Goal: Obtain resource: Download file/media

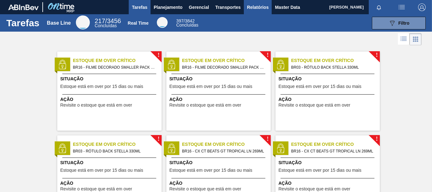
click at [263, 7] on span "Relatórios" at bounding box center [258, 7] width 22 height 8
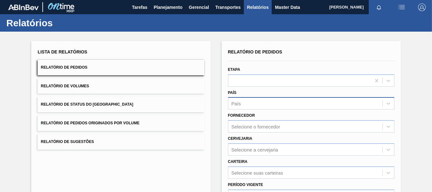
click at [266, 103] on div "País" at bounding box center [311, 103] width 166 height 12
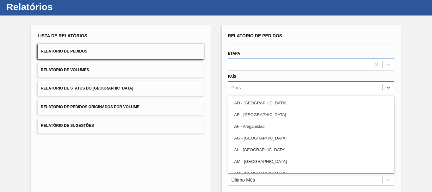
scroll to position [17, 0]
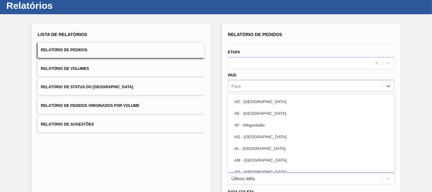
click at [222, 87] on div "Relatório de Pedidos Etapa País option AD - [GEOGRAPHIC_DATA] focused, 1 of 101…" at bounding box center [311, 146] width 179 height 244
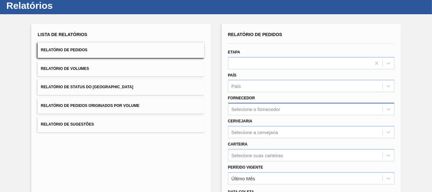
click at [249, 108] on div "Selecione o fornecedor" at bounding box center [311, 109] width 166 height 12
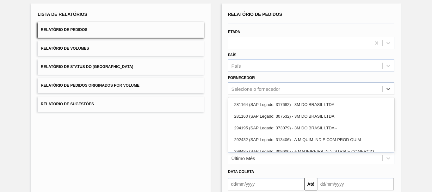
scroll to position [40, 0]
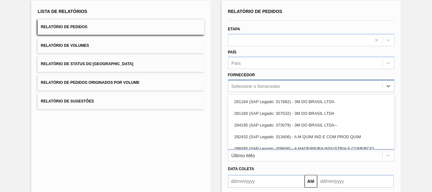
paste input "280304"
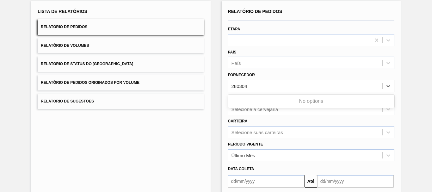
type input "280304"
click at [222, 90] on div "Relatório de Pedidos Etapa País País Fornecedor Use Up and Down to choose optio…" at bounding box center [311, 123] width 179 height 244
click at [250, 85] on div "Selecione o fornecedor" at bounding box center [256, 86] width 49 height 5
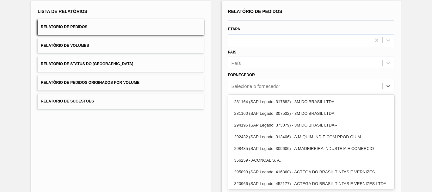
paste input "280304"
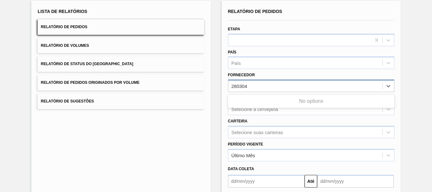
click at [233, 88] on input "280304" at bounding box center [241, 86] width 18 height 5
type input "280304"
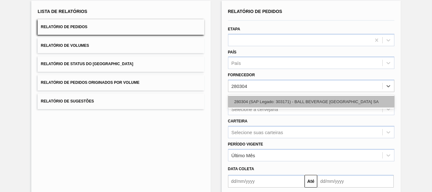
click at [255, 101] on div "280304 (SAP Legado: 303171) - BALL BEVERAGE [GEOGRAPHIC_DATA] SA" at bounding box center [311, 102] width 166 height 12
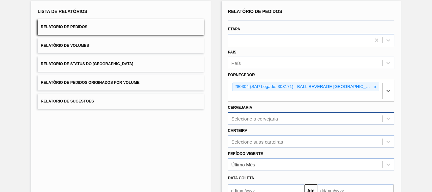
click at [248, 121] on div "Selecione a cervejaria" at bounding box center [311, 118] width 166 height 12
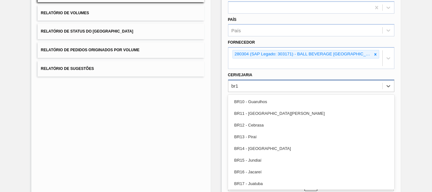
type input "br12"
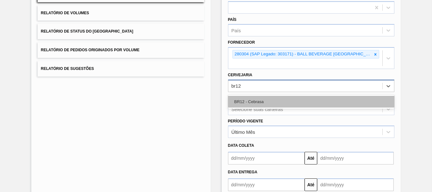
click at [248, 100] on div "BR12 - Cebrasa" at bounding box center [311, 102] width 166 height 12
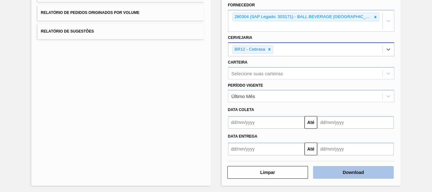
scroll to position [112, 0]
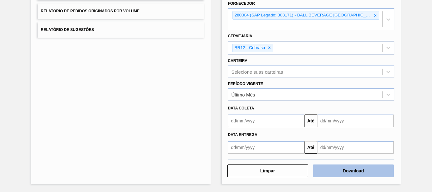
click at [353, 170] on button "Download" at bounding box center [353, 170] width 81 height 13
